Goal: Share content: Share content

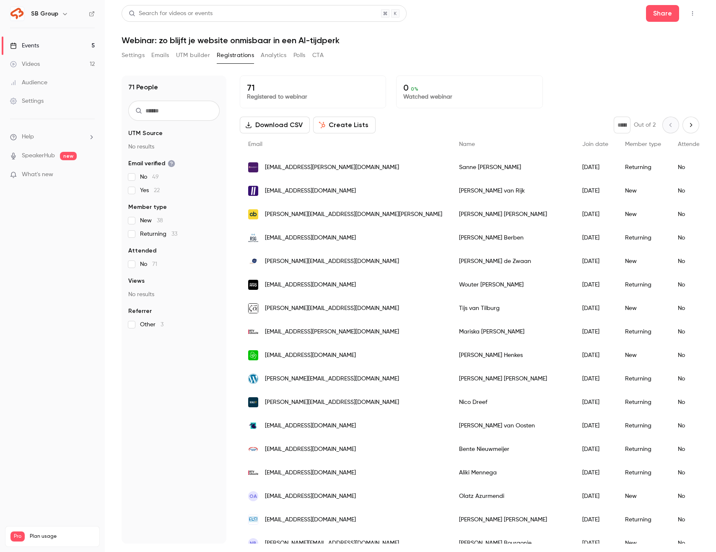
click at [75, 62] on link "Videos 12" at bounding box center [52, 64] width 105 height 18
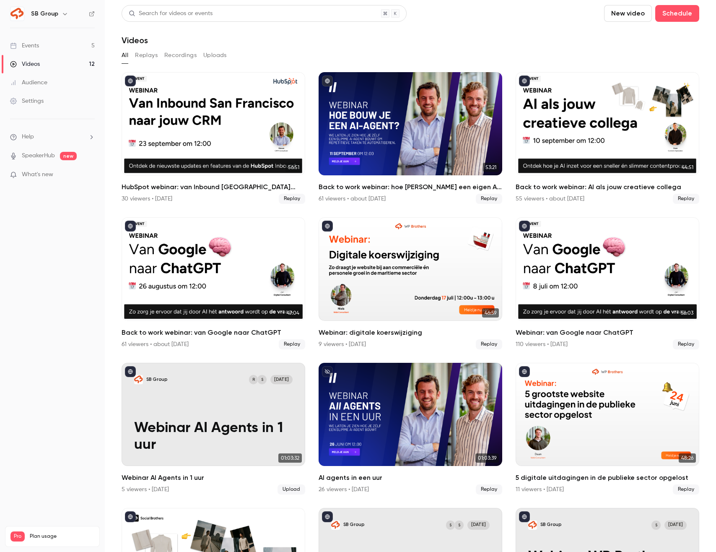
click at [70, 45] on link "Events 5" at bounding box center [52, 45] width 105 height 18
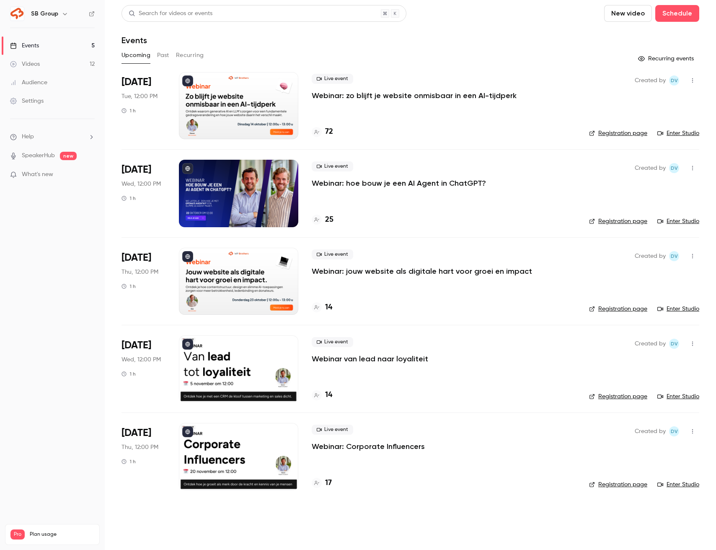
click at [74, 65] on link "Videos 12" at bounding box center [52, 64] width 105 height 18
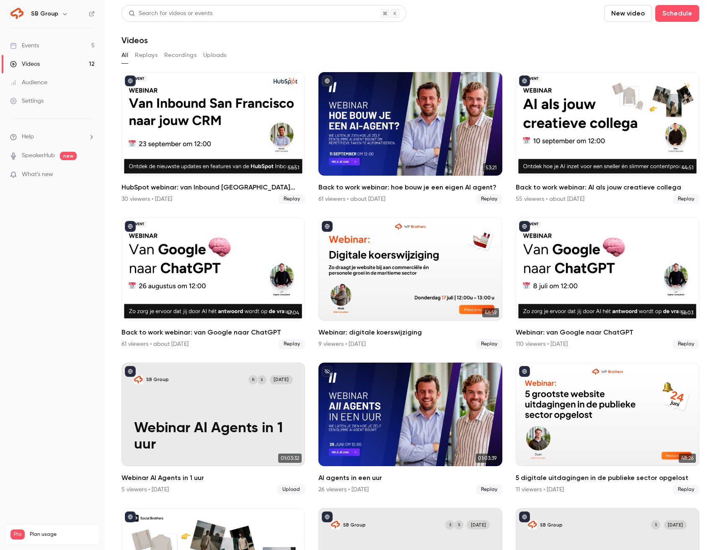
click at [73, 39] on link "Events 5" at bounding box center [52, 45] width 105 height 18
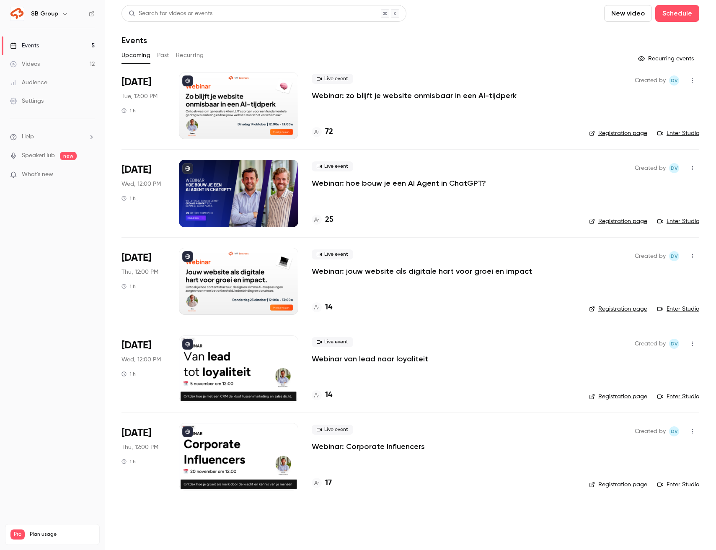
click at [57, 15] on div "SB Group" at bounding box center [56, 14] width 51 height 10
click at [60, 12] on button "button" at bounding box center [65, 14] width 10 height 10
click at [49, 77] on div "Billing" at bounding box center [71, 77] width 81 height 8
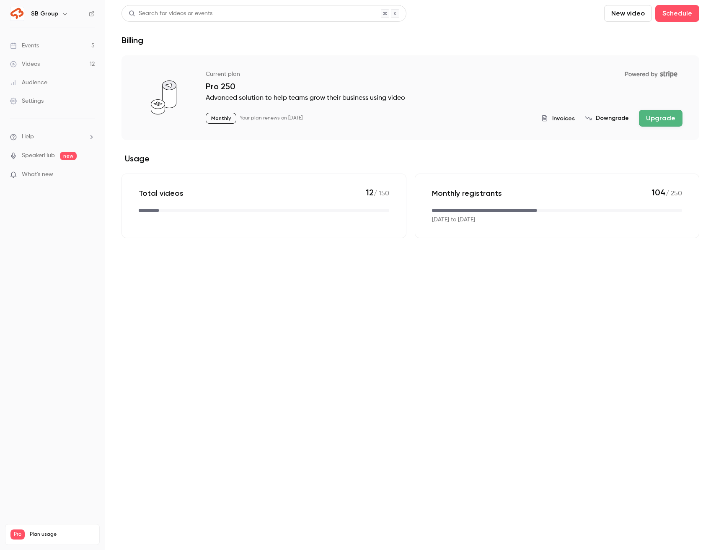
click at [32, 41] on div "Events" at bounding box center [24, 45] width 29 height 8
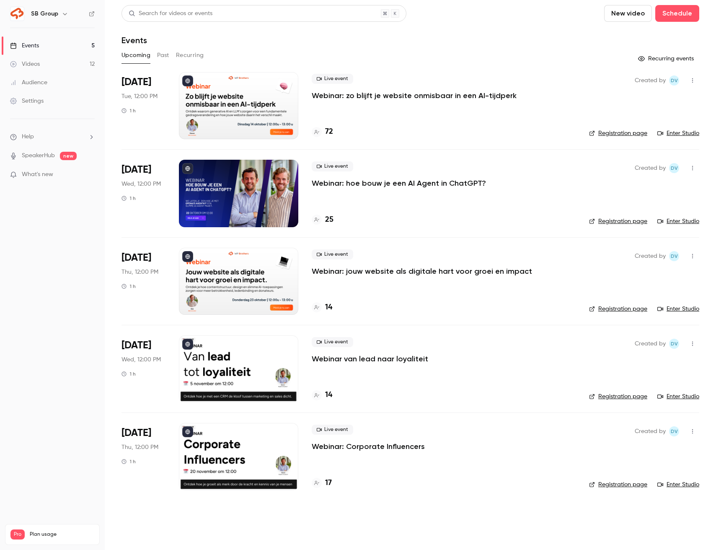
click at [161, 58] on button "Past" at bounding box center [163, 55] width 12 height 13
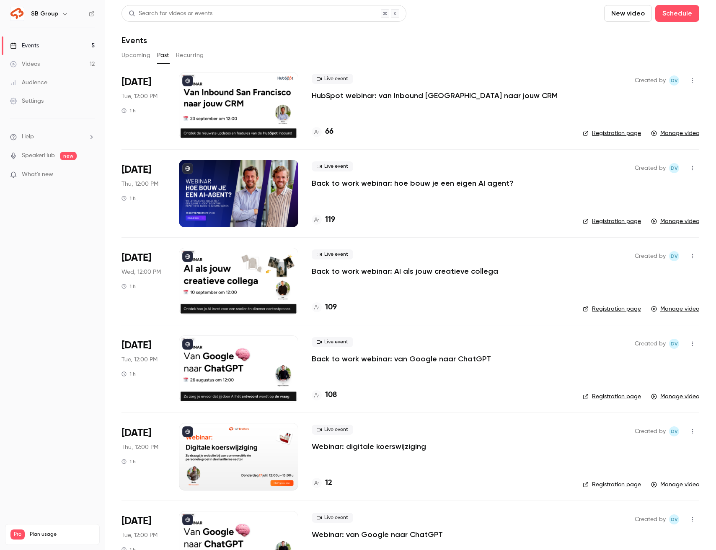
click at [338, 184] on p "Back to work webinar: hoe bouw je een eigen AI agent?" at bounding box center [413, 183] width 202 height 10
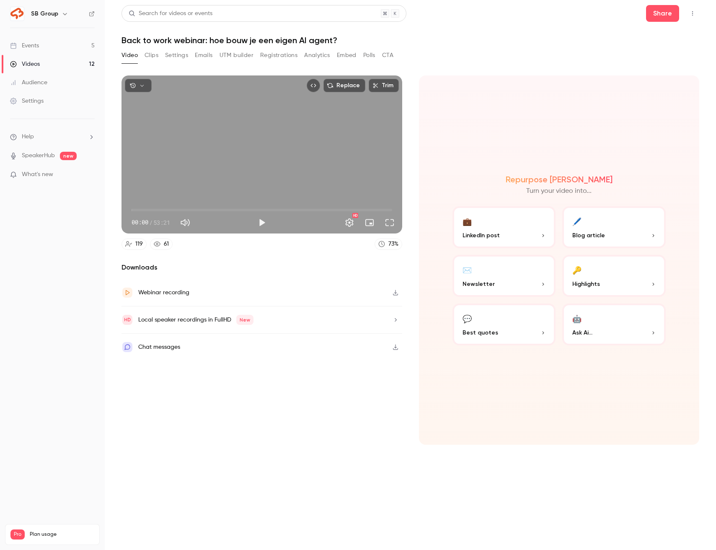
click at [156, 57] on button "Clips" at bounding box center [152, 55] width 14 height 13
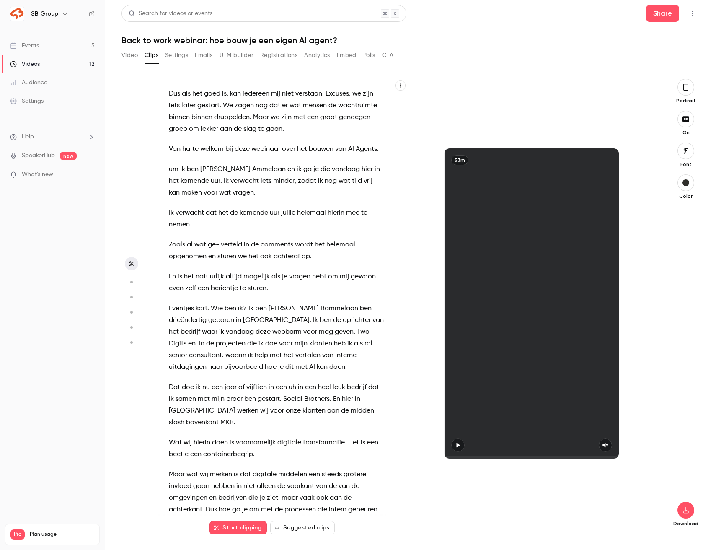
click at [276, 52] on button "Registrations" at bounding box center [278, 55] width 37 height 13
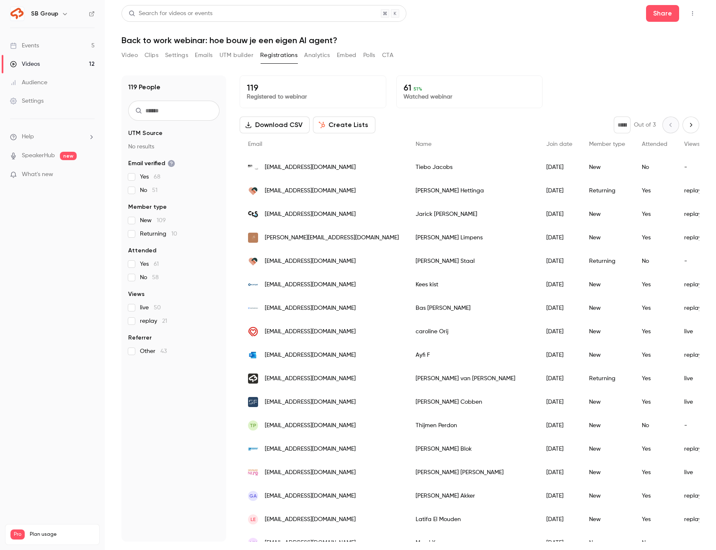
click at [149, 321] on span "replay 21" at bounding box center [153, 321] width 27 height 8
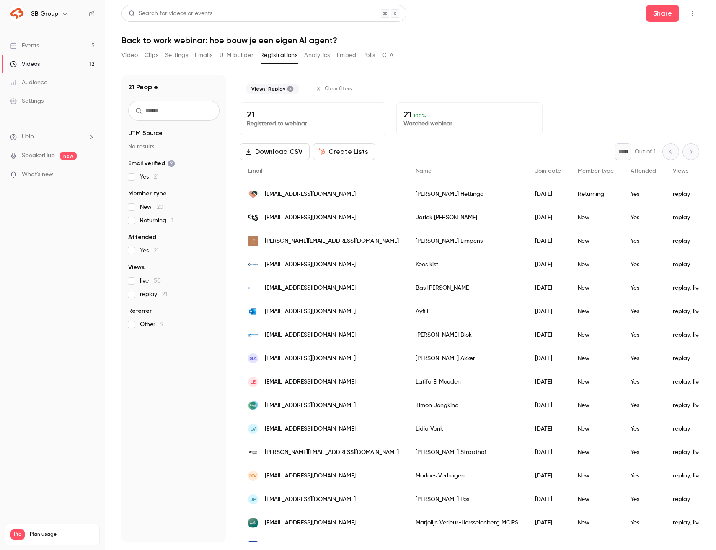
click at [83, 44] on link "Events 5" at bounding box center [52, 45] width 105 height 18
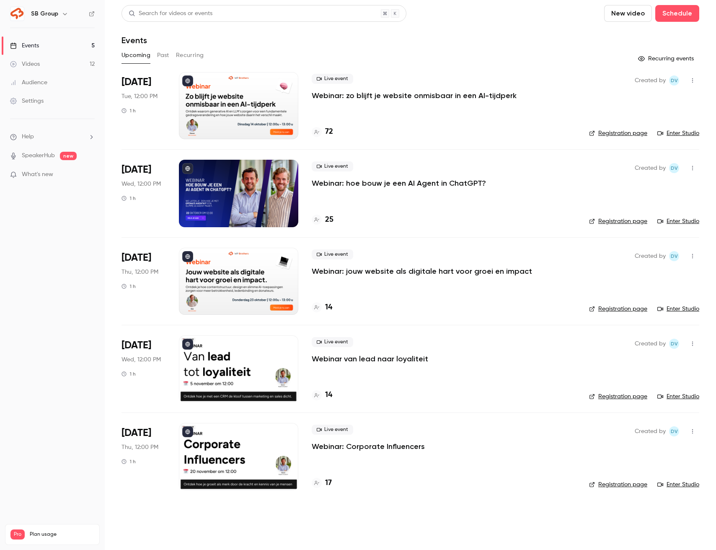
click at [606, 131] on link "Registration page" at bounding box center [618, 133] width 58 height 8
click at [693, 80] on icon "button" at bounding box center [693, 81] width 7 height 6
click at [634, 106] on li "Share" at bounding box center [654, 102] width 91 height 22
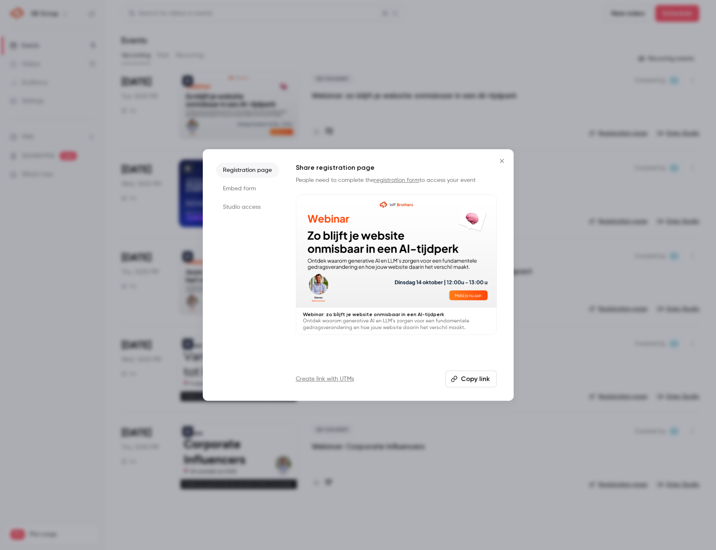
click at [335, 382] on link "Create link with UTMs" at bounding box center [325, 379] width 58 height 8
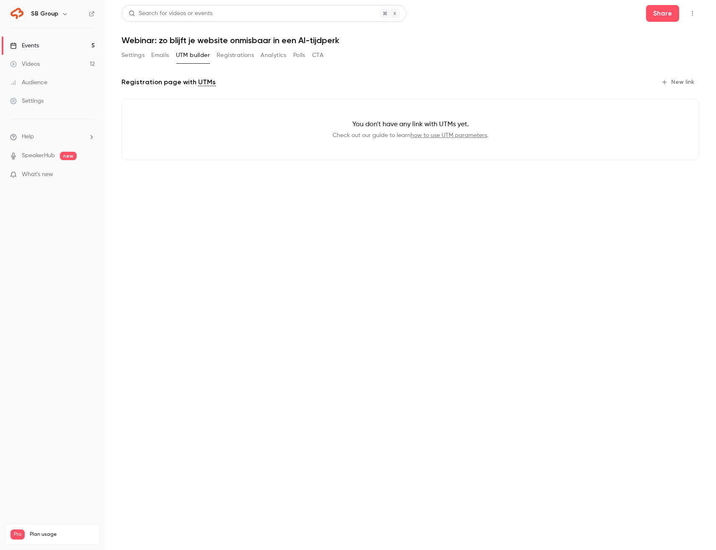
click at [664, 79] on icon "button" at bounding box center [664, 82] width 7 height 7
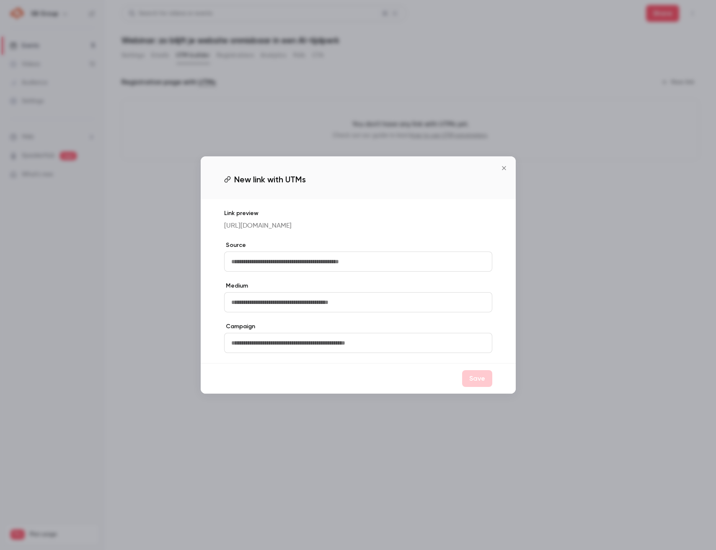
click at [295, 270] on input "text" at bounding box center [358, 262] width 268 height 20
type input "********"
click at [257, 305] on input "text" at bounding box center [358, 302] width 268 height 20
type input "*******"
click at [247, 345] on input "text" at bounding box center [358, 343] width 268 height 20
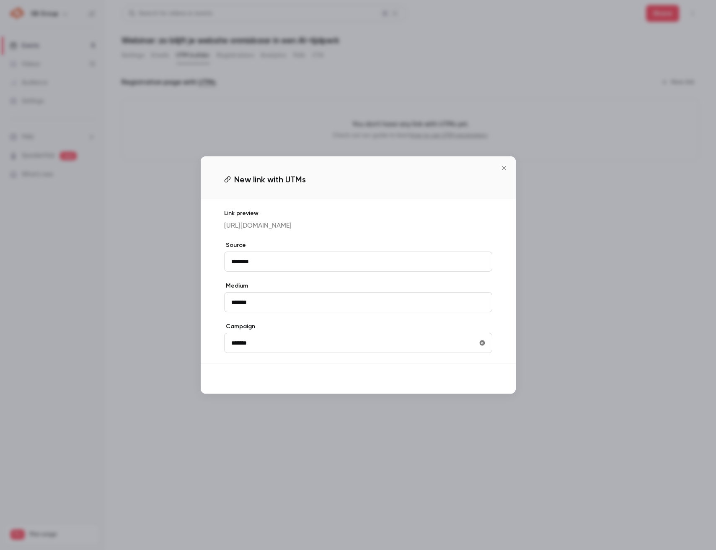
type input "*******"
click at [474, 387] on button "Save" at bounding box center [477, 378] width 30 height 17
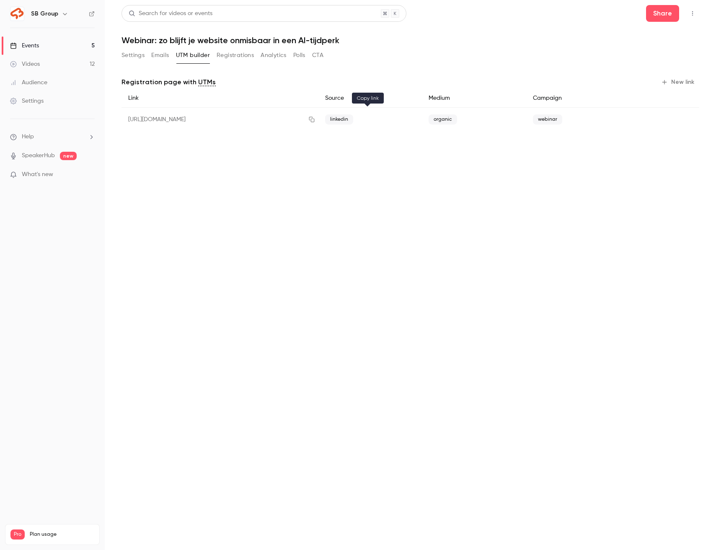
click at [315, 120] on icon "button" at bounding box center [312, 120] width 7 height 6
